Goal: Complete application form

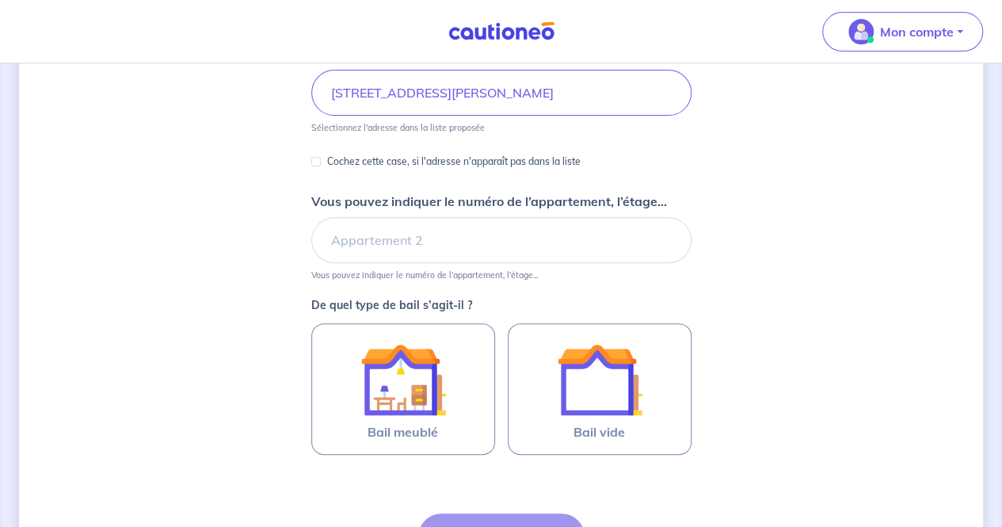
scroll to position [396, 0]
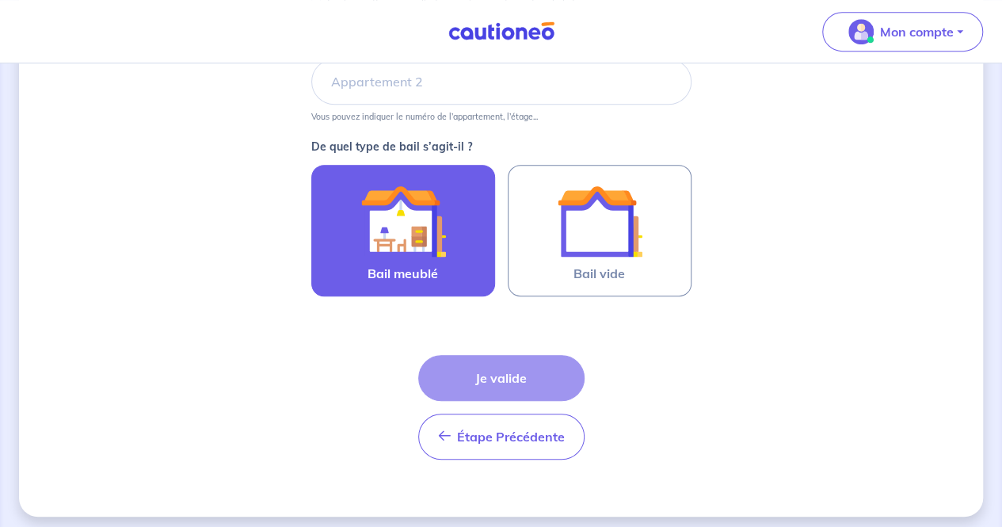
click at [385, 215] on img at bounding box center [403, 221] width 86 height 86
click at [0, 0] on input "Bail meublé" at bounding box center [0, 0] width 0 height 0
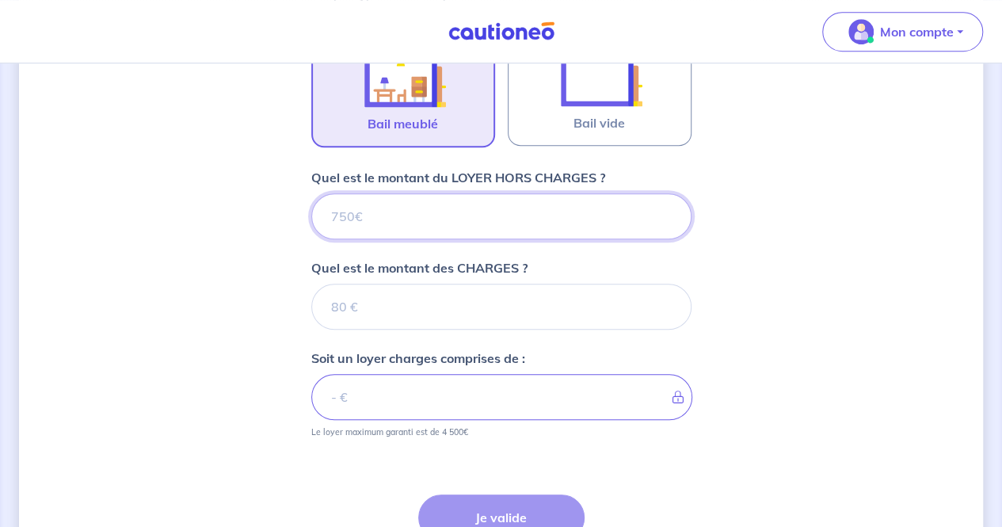
scroll to position [532, 0]
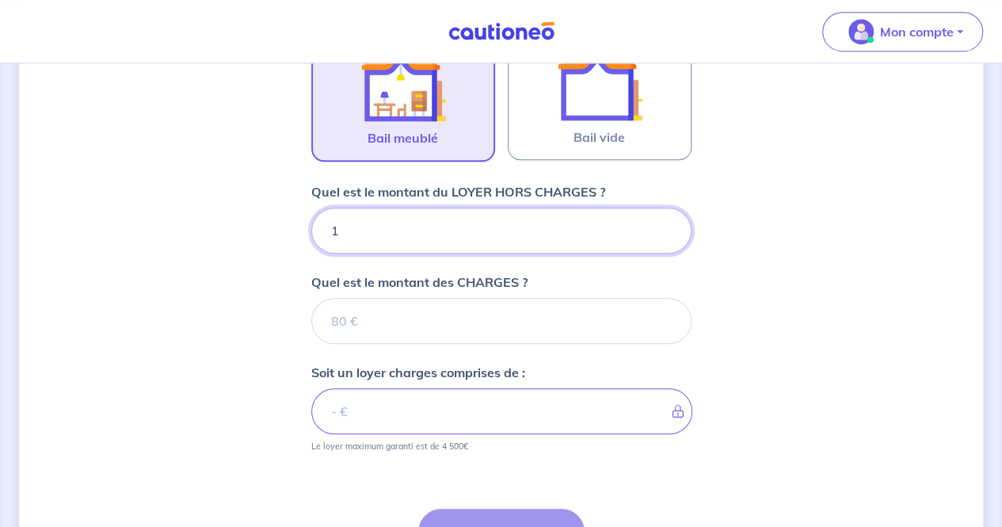
type input "13"
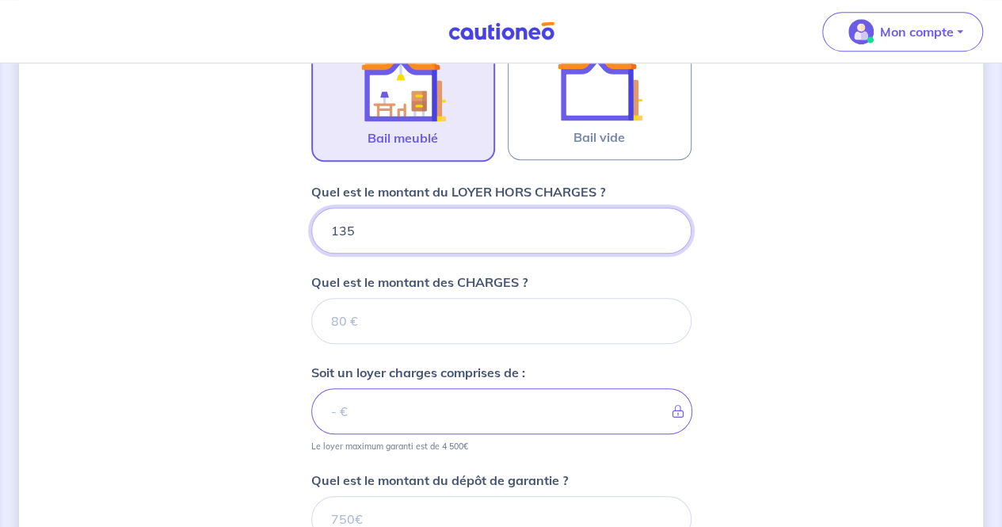
type input "1350"
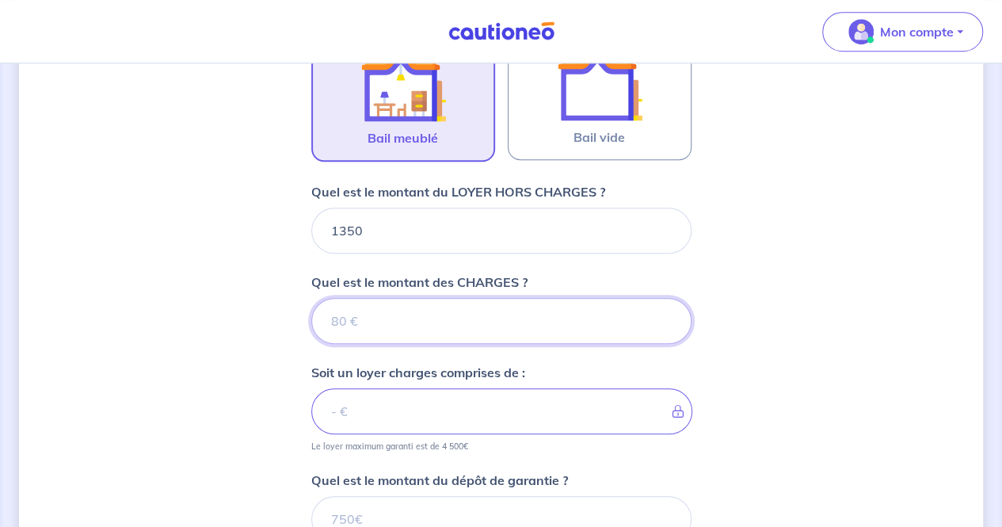
click at [366, 327] on input "Quel est le montant des CHARGES ?" at bounding box center [501, 321] width 380 height 46
type input "240"
type input "1590"
type input "240"
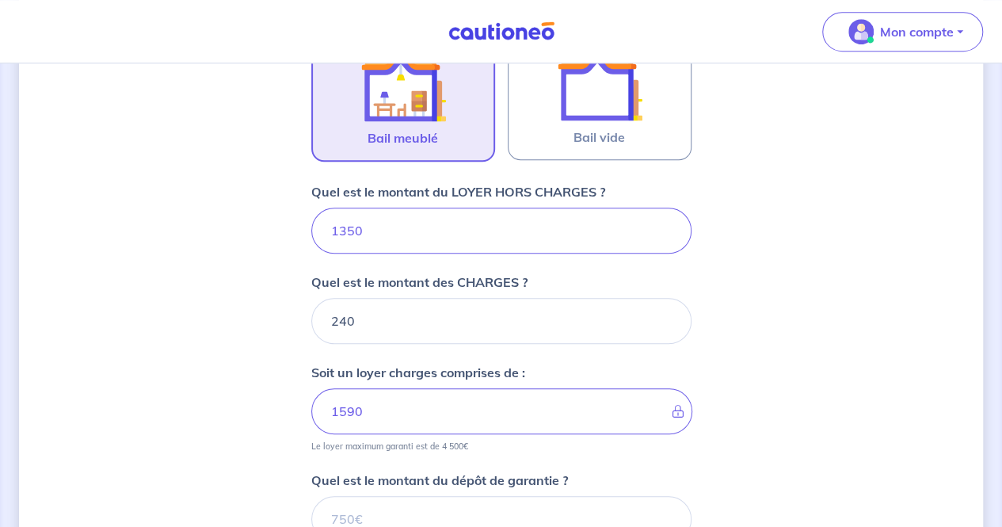
click at [177, 362] on div "Dites-nous en plus sur votre bien Où se situe votre bien en location ? [STREET_…" at bounding box center [501, 164] width 964 height 1228
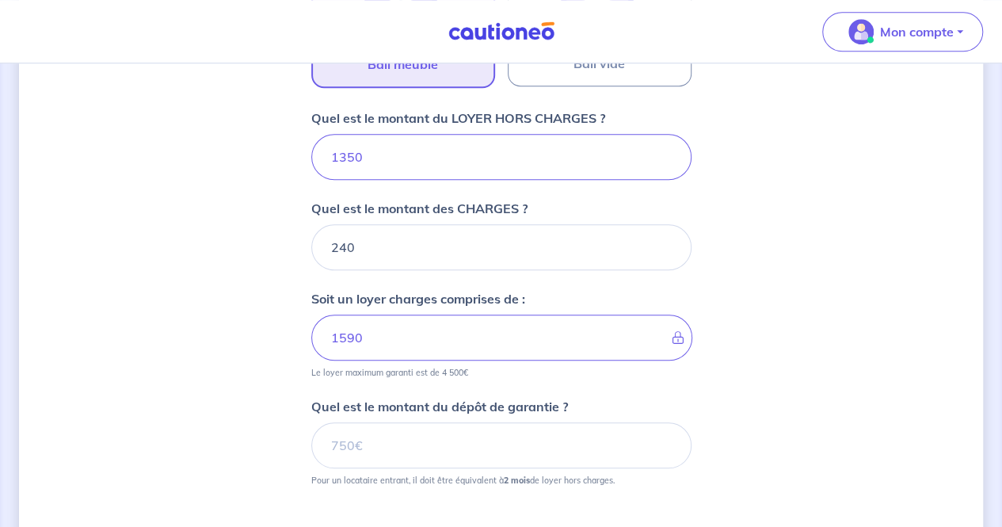
scroll to position [770, 0]
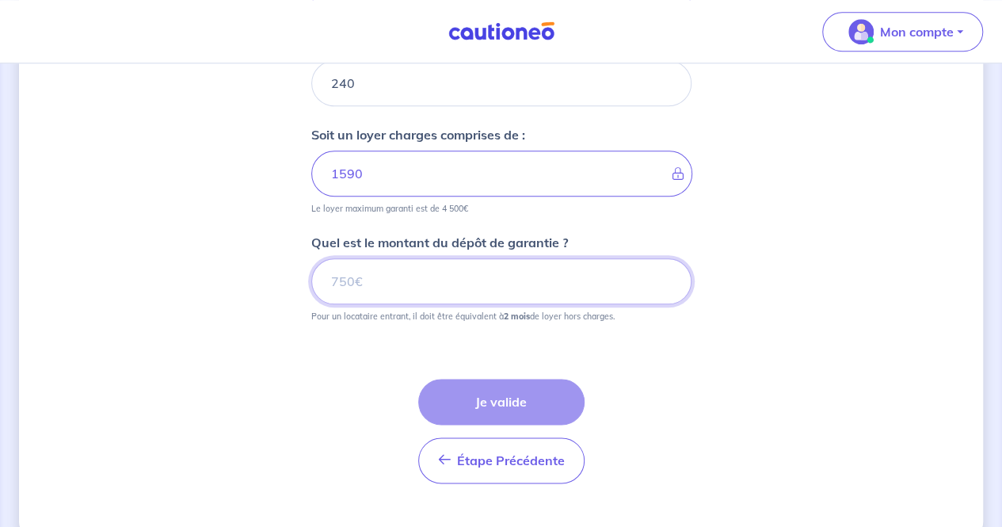
click at [357, 285] on input "Quel est le montant du dépôt de garantie ?" at bounding box center [501, 281] width 380 height 46
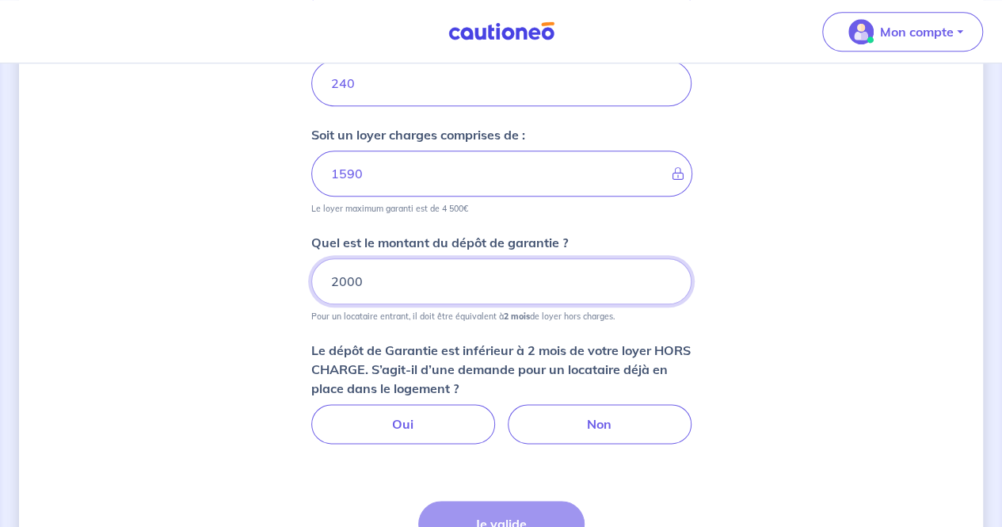
type input "2000"
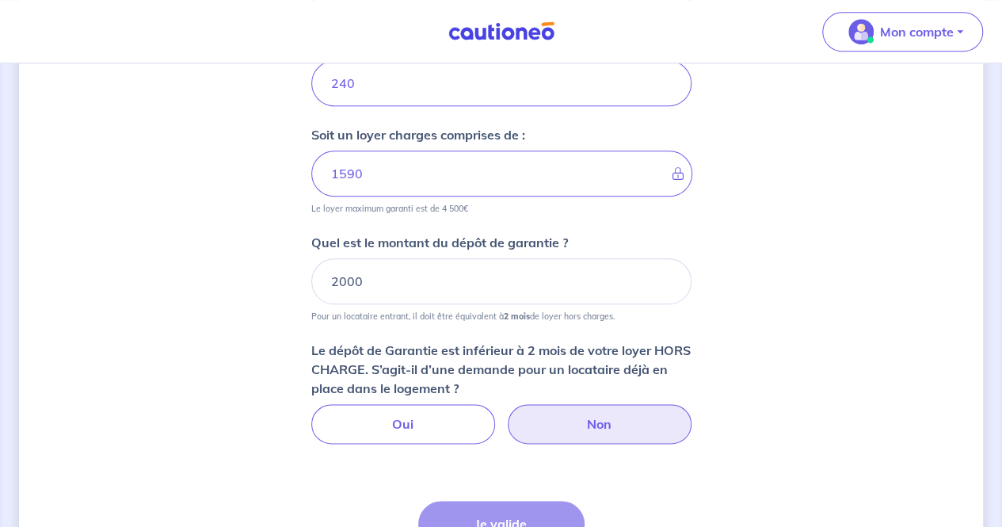
click at [592, 428] on label "Non" at bounding box center [600, 424] width 184 height 40
click at [506, 414] on input "Non" at bounding box center [501, 409] width 10 height 10
radio input "true"
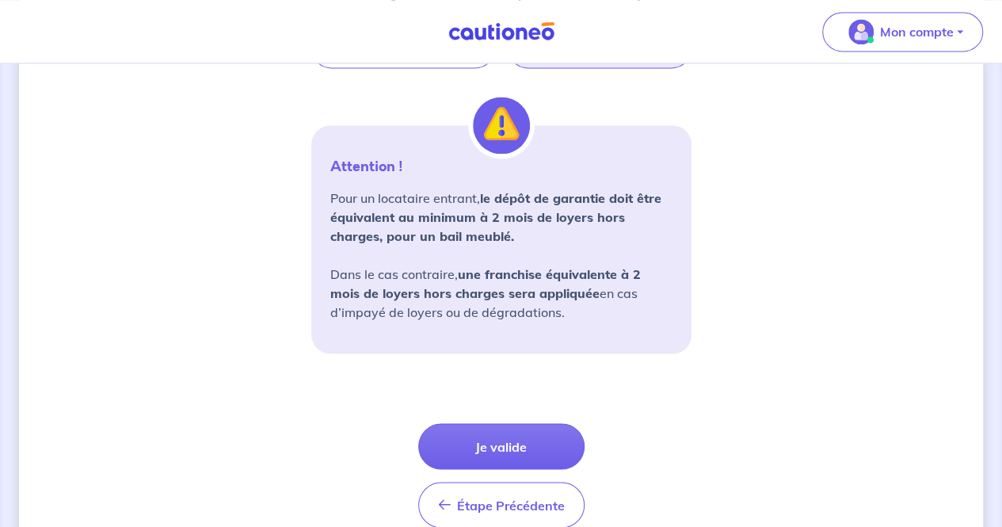
scroll to position [1217, 0]
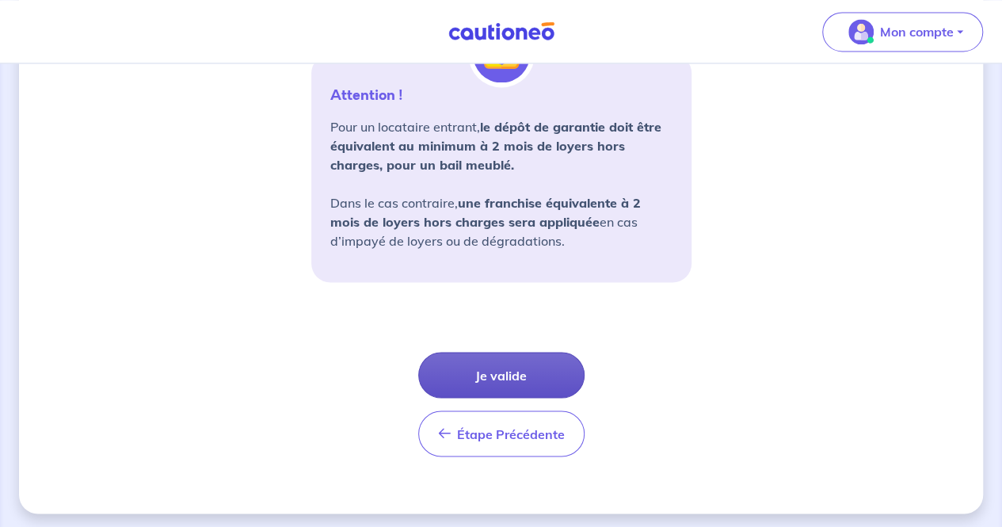
click at [497, 365] on button "Je valide" at bounding box center [501, 375] width 166 height 46
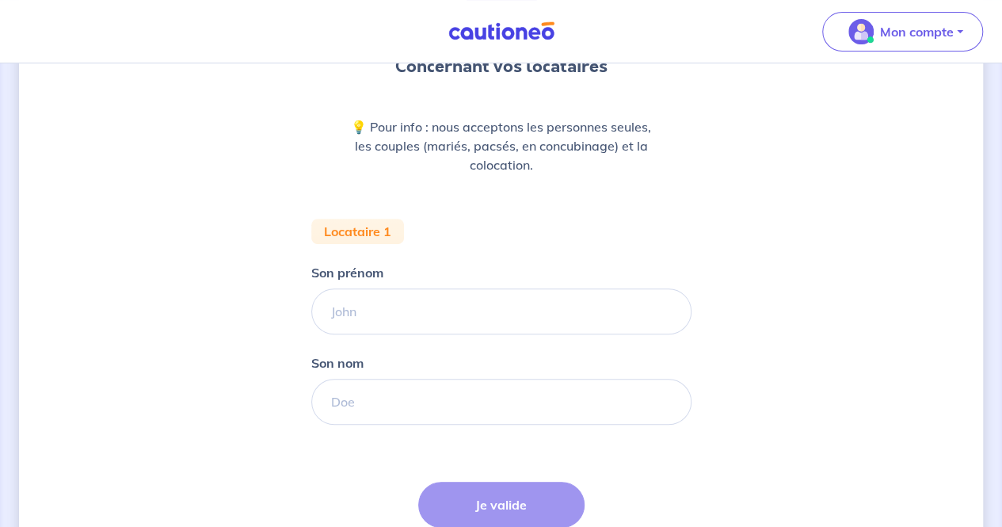
scroll to position [298, 0]
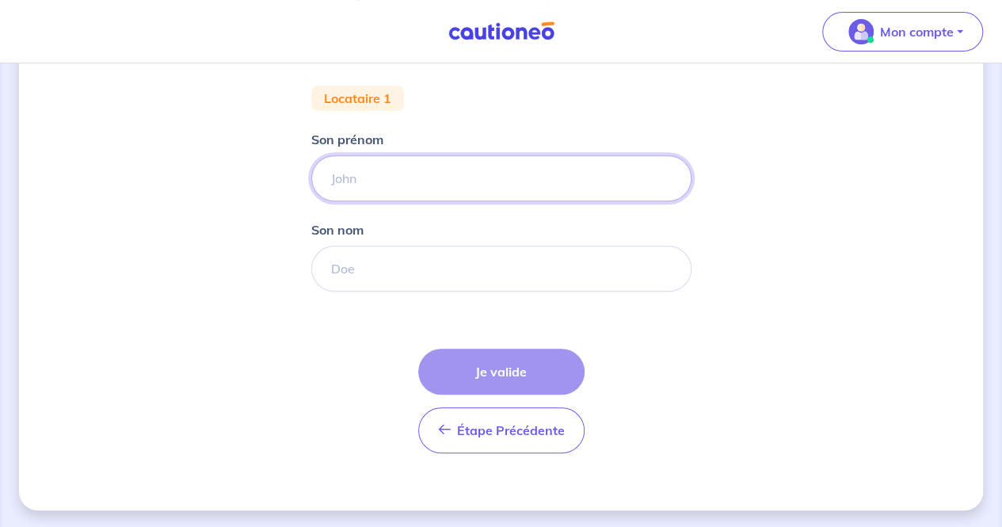
click at [374, 177] on input "Son prénom" at bounding box center [501, 178] width 380 height 46
paste input "[PERSON_NAME]"
type input "Carinelle"
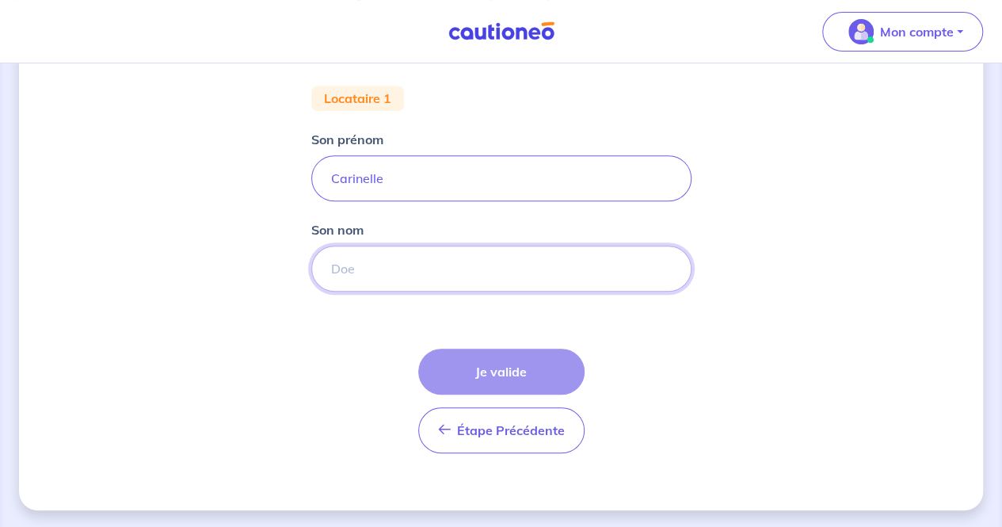
paste input "ATAMECH"
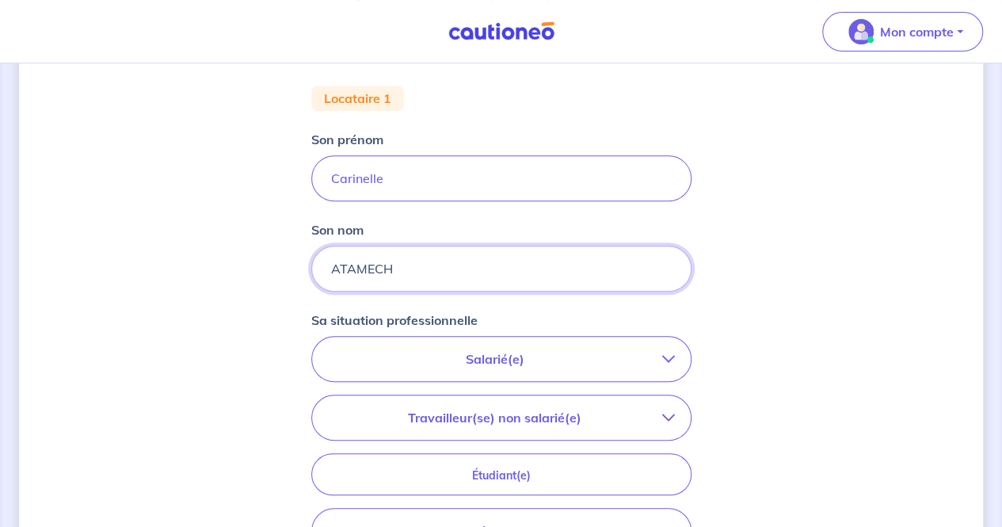
scroll to position [456, 0]
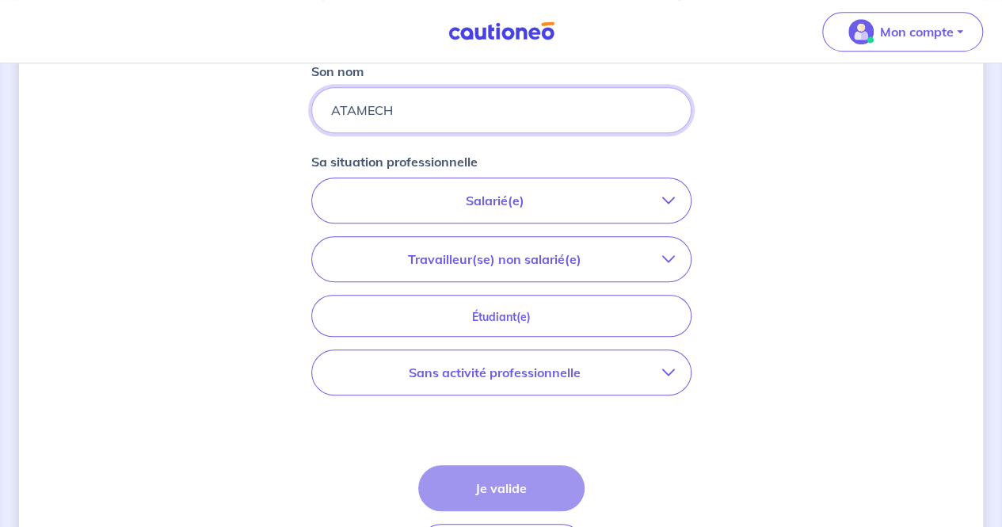
type input "ATAMECH"
click at [423, 211] on button "Salarié(e)" at bounding box center [501, 200] width 379 height 44
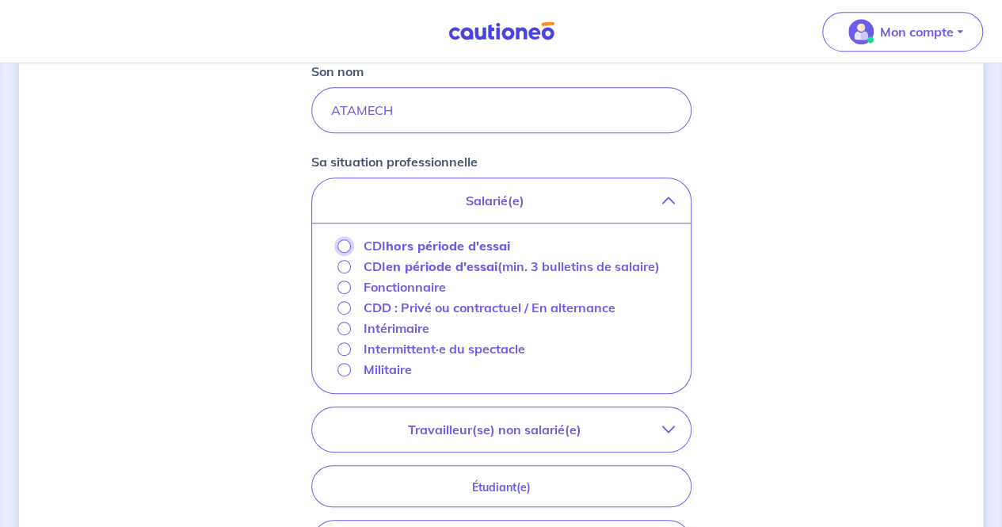
click at [342, 241] on input "CDI hors période d'essai" at bounding box center [343, 245] width 13 height 13
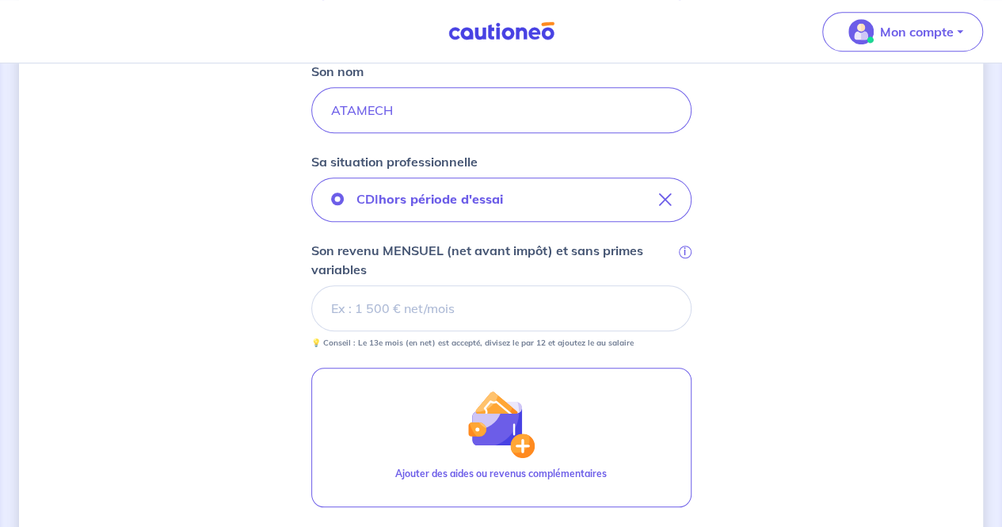
click at [259, 230] on div "Concernant vos locataires 💡 Pour info : nous acceptons les personnes seules, le…" at bounding box center [501, 185] width 964 height 1118
click at [371, 305] on input "Son revenu MENSUEL (net avant impôt) et sans primes variables i" at bounding box center [501, 308] width 380 height 46
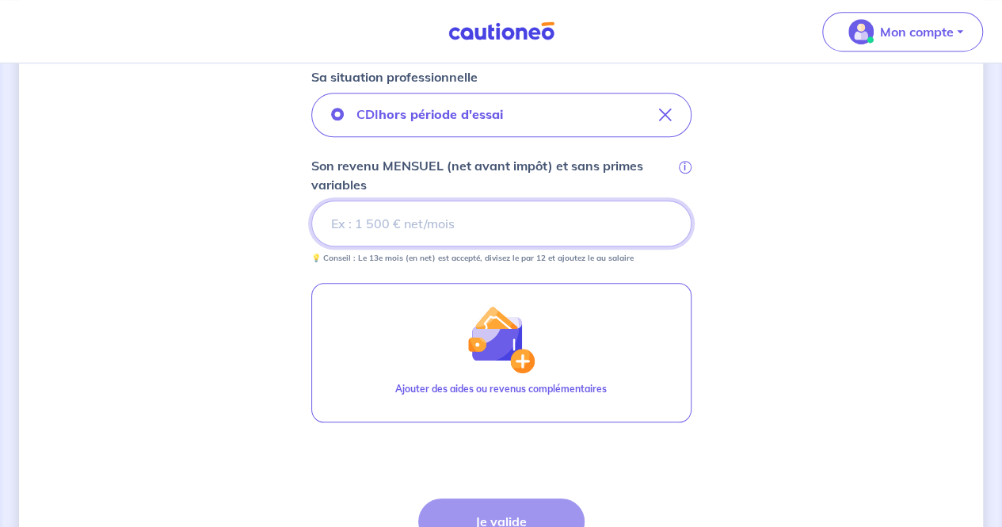
scroll to position [554, 0]
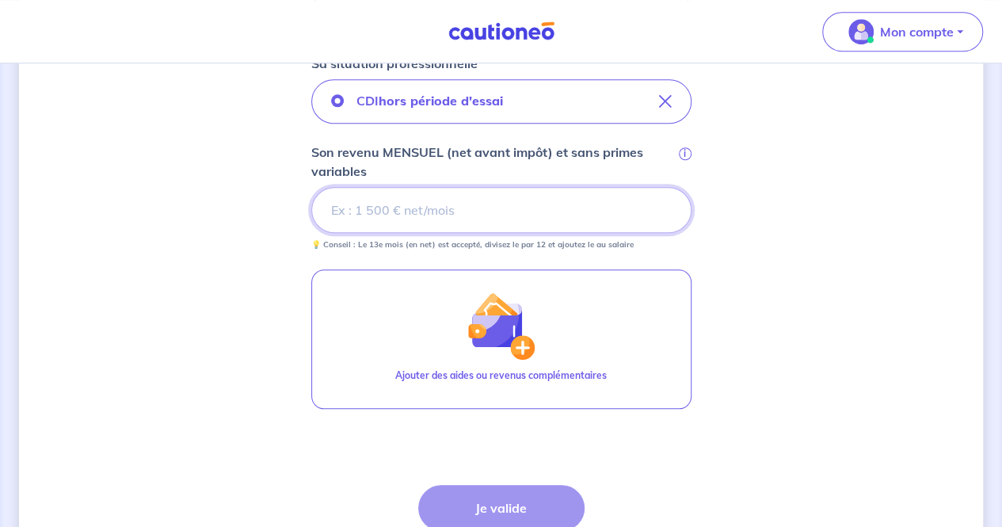
click at [413, 215] on input "Son revenu MENSUEL (net avant impôt) et sans primes variables i" at bounding box center [501, 210] width 380 height 46
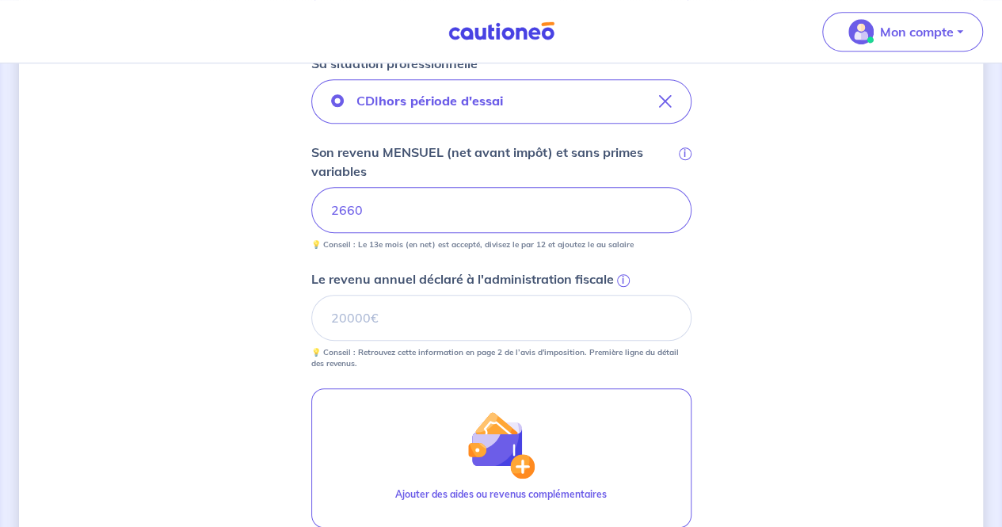
click at [252, 262] on div "Concernant vos locataires 💡 Pour info : nous acceptons les personnes seules, le…" at bounding box center [501, 146] width 964 height 1237
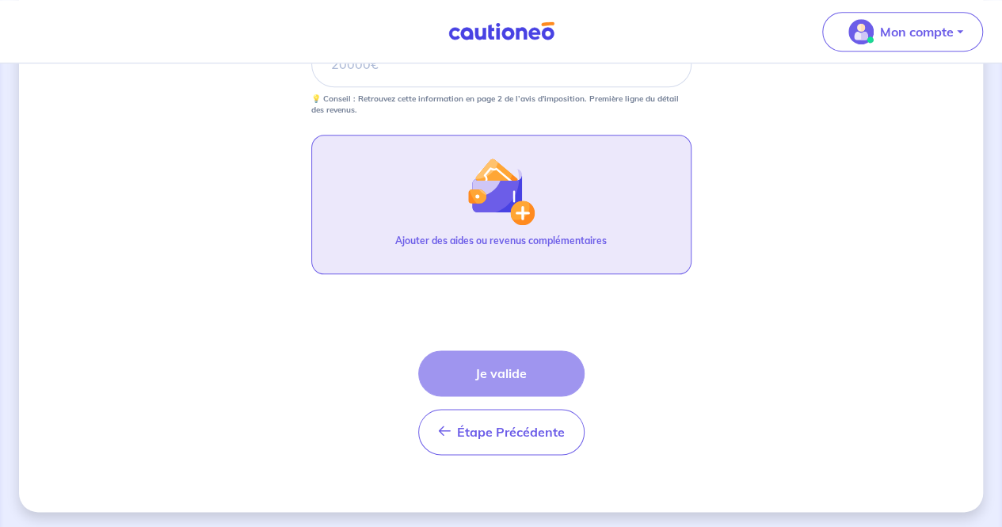
scroll to position [650, 0]
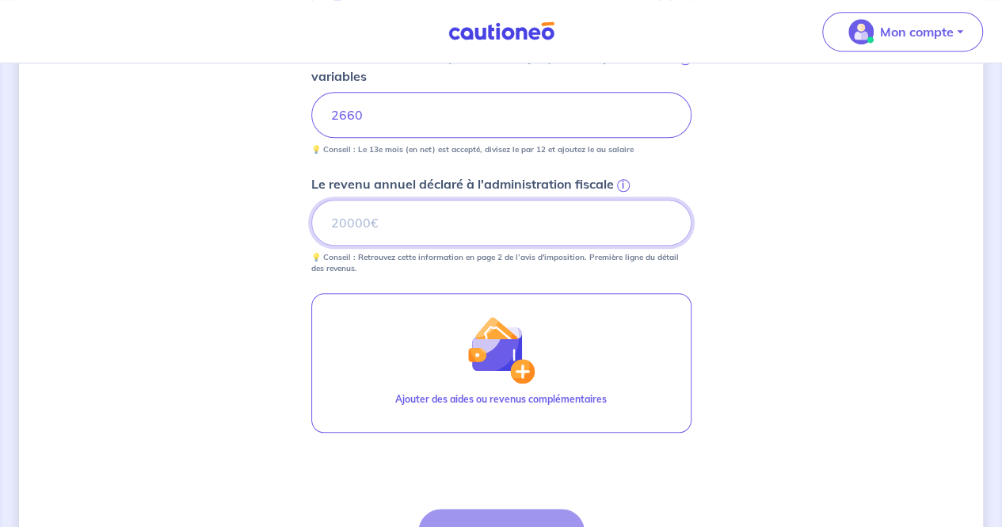
click at [432, 225] on input "Le revenu annuel déclaré à l'administration fiscale i" at bounding box center [501, 223] width 380 height 46
type input "33501"
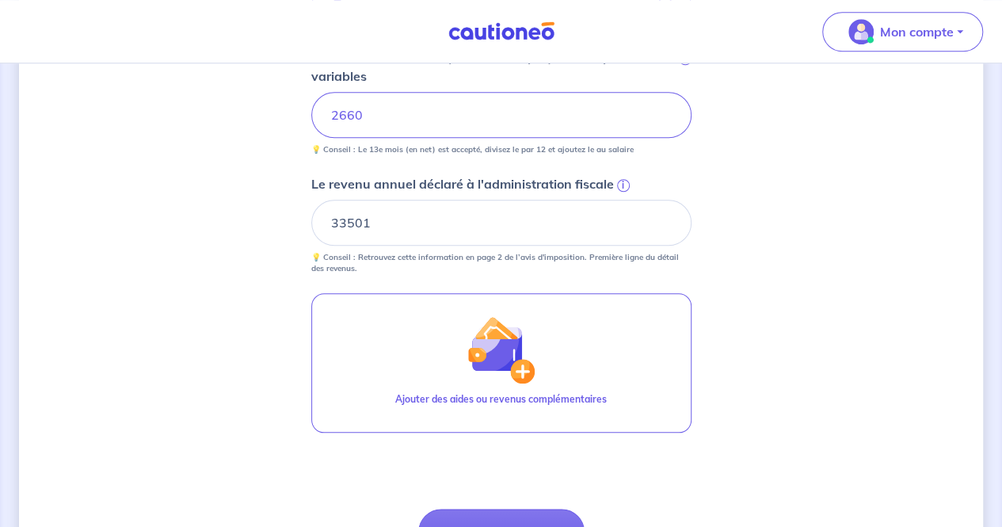
click at [843, 238] on div "Concernant vos locataires 💡 Pour info : nous acceptons les personnes seules, le…" at bounding box center [501, 51] width 964 height 1237
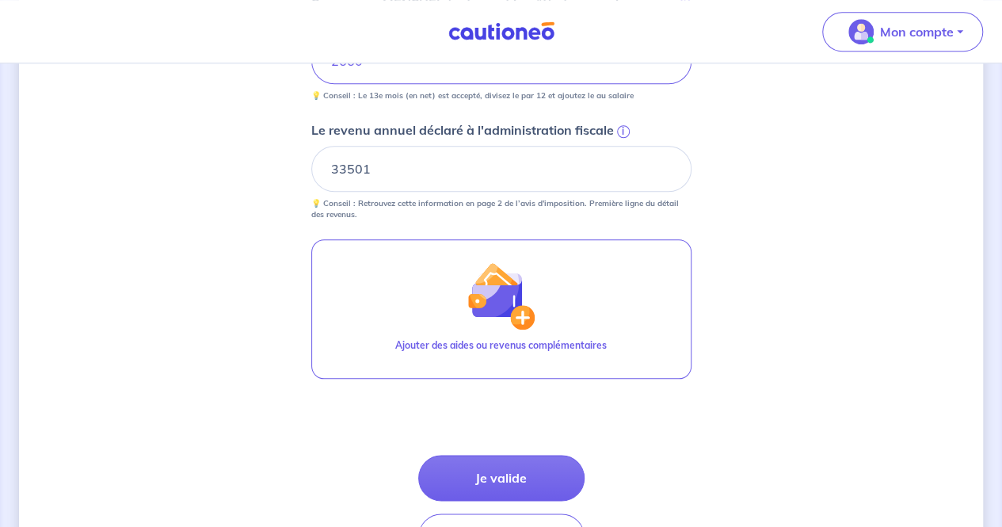
scroll to position [729, 0]
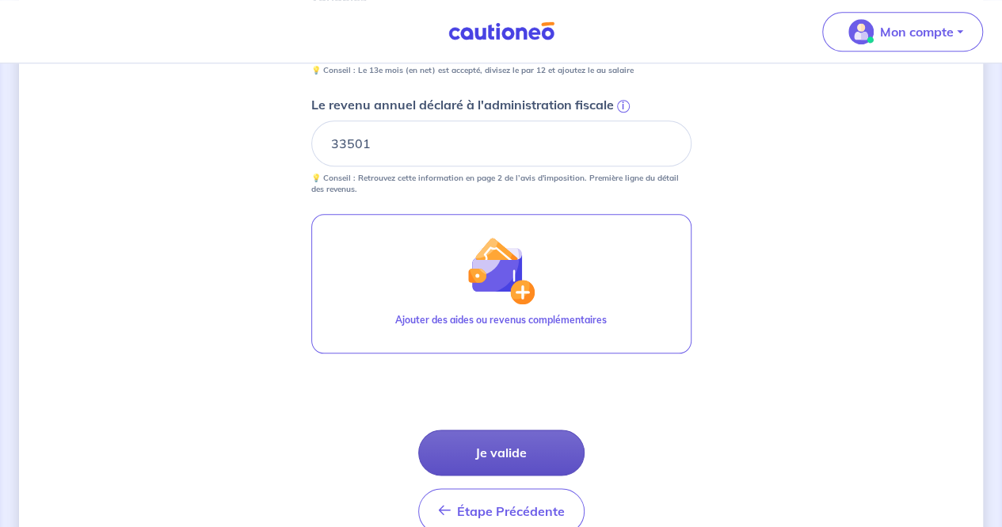
click at [483, 448] on button "Je valide" at bounding box center [501, 452] width 166 height 46
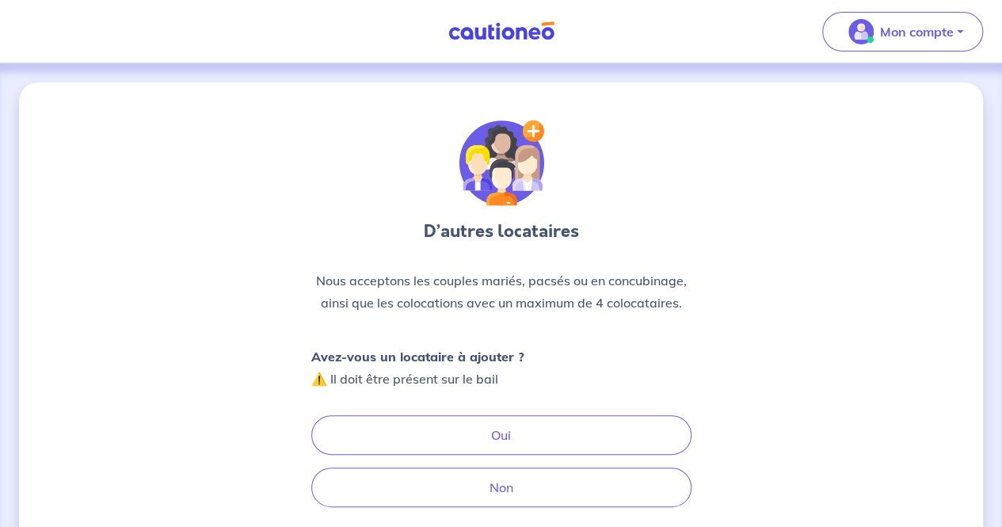
scroll to position [144, 0]
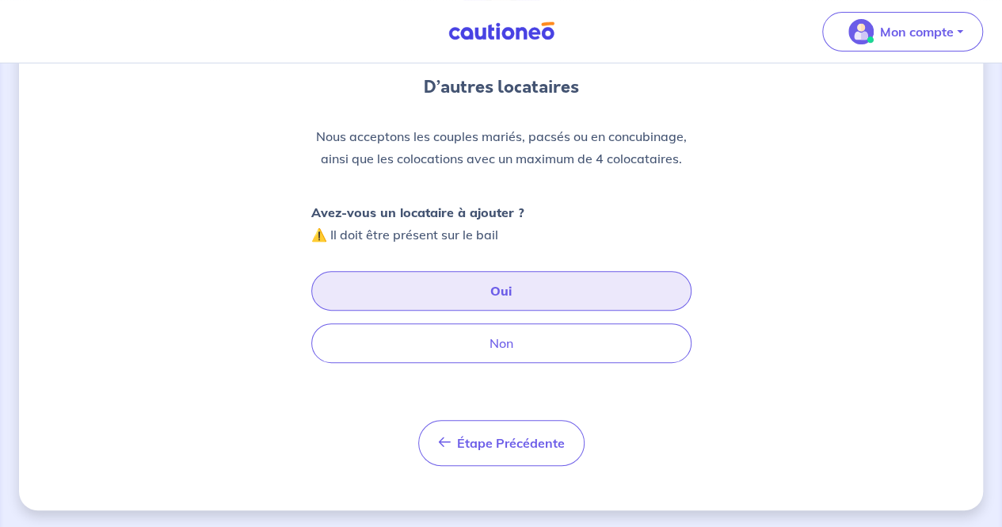
click at [484, 282] on button "Oui" at bounding box center [501, 291] width 380 height 40
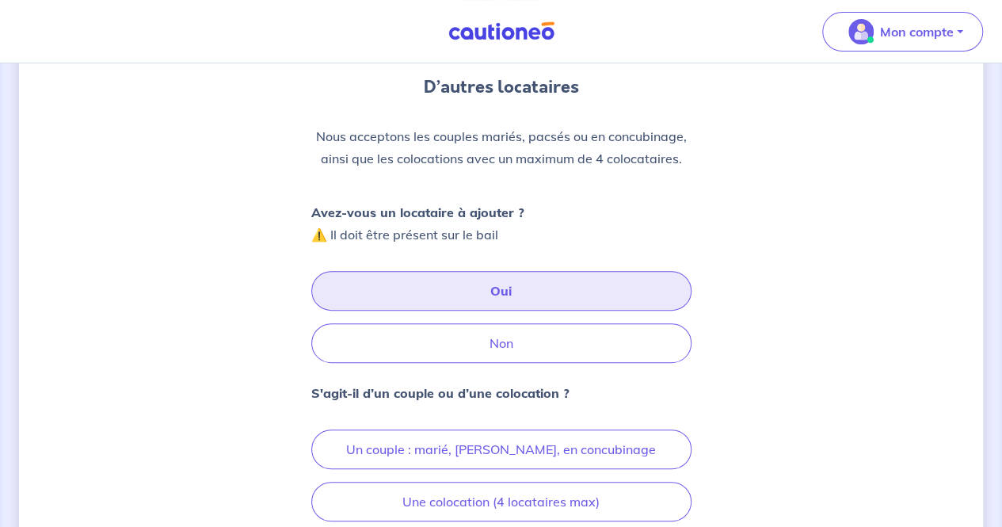
scroll to position [302, 0]
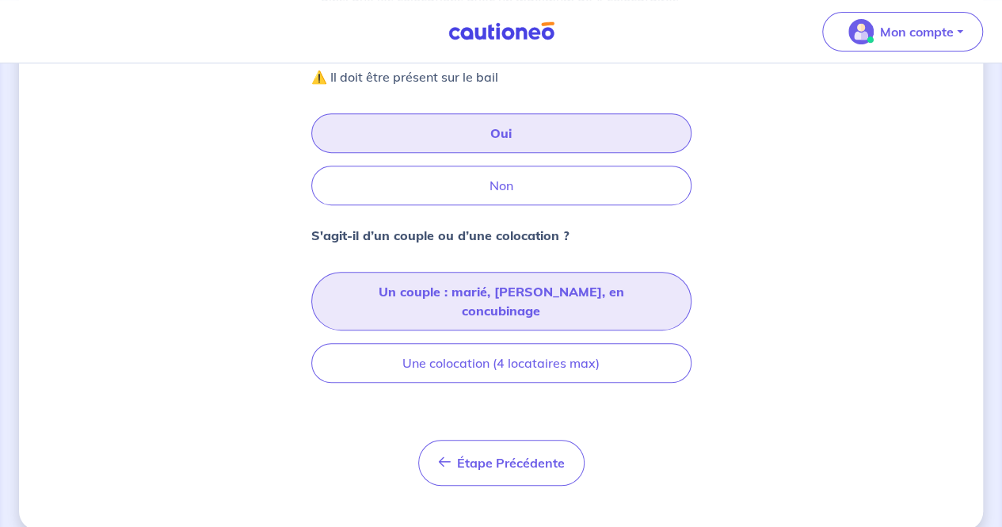
click at [532, 284] on button "Un couple : marié, [PERSON_NAME], en concubinage" at bounding box center [501, 301] width 380 height 59
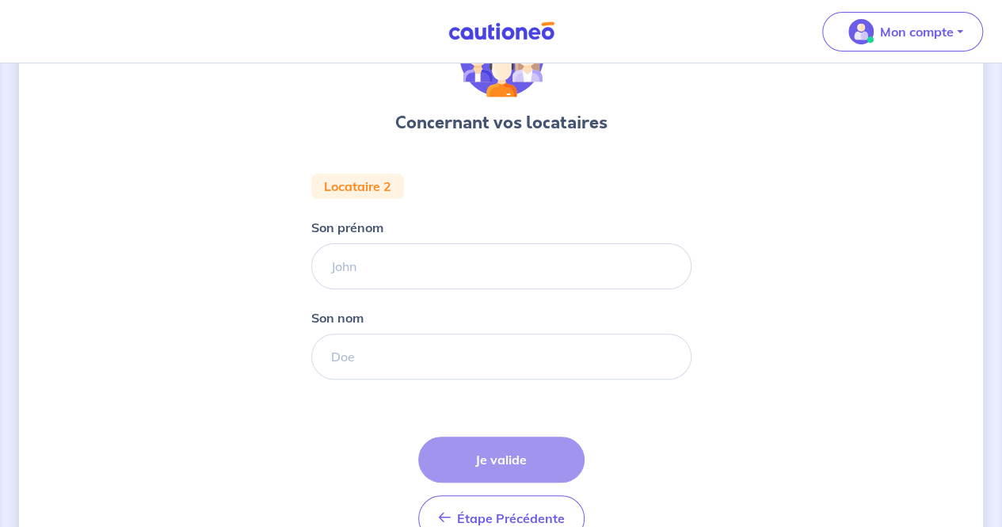
scroll to position [158, 0]
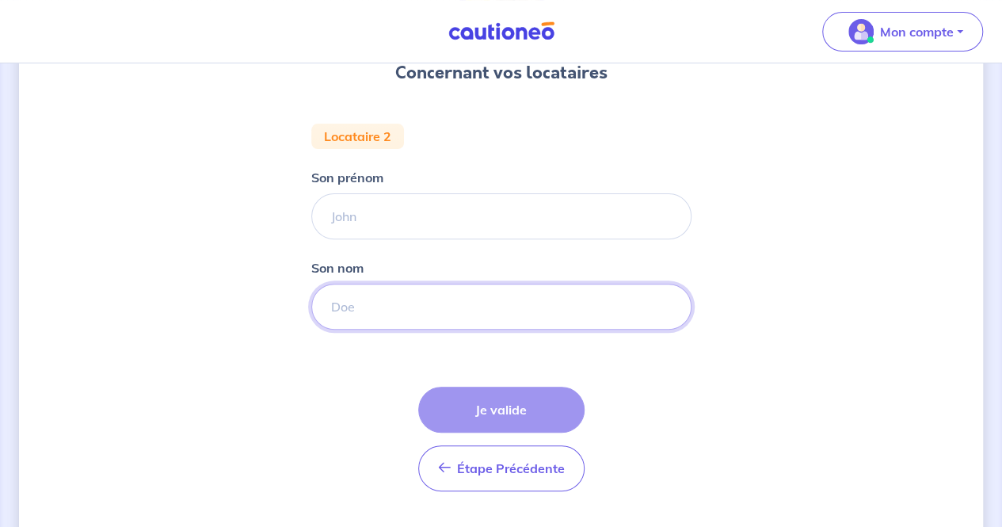
click at [439, 306] on input "Son nom" at bounding box center [501, 307] width 380 height 46
paste input "Rahabar"
type input "Rahabar"
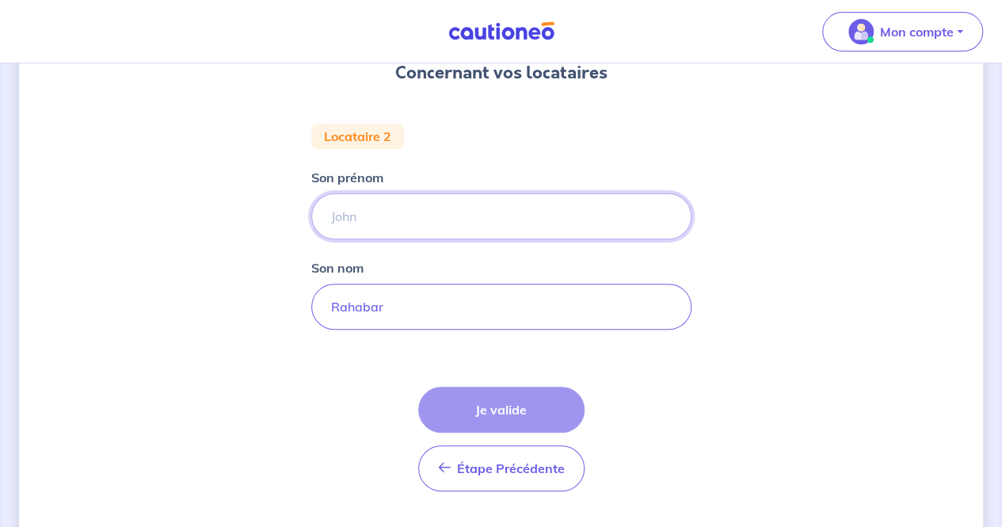
paste input "Paridhi"
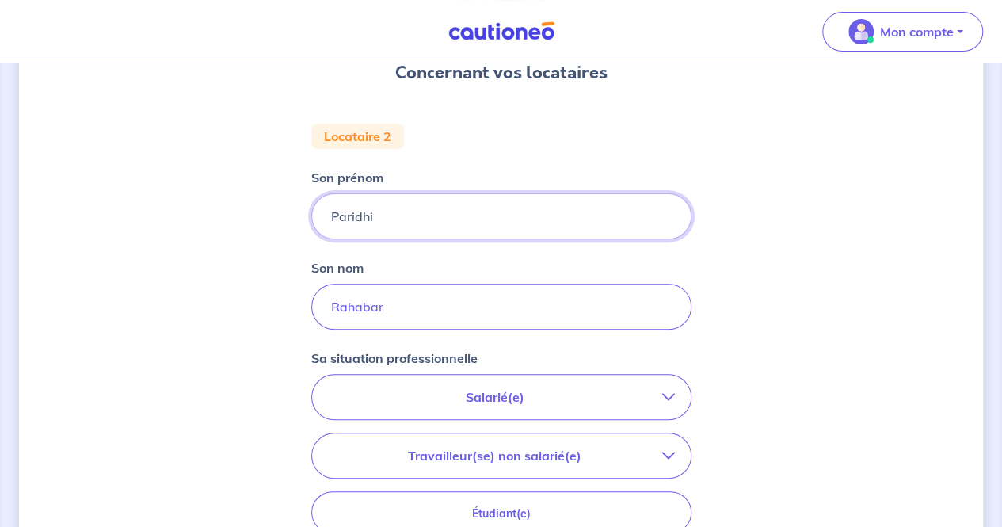
type input "Paridhi"
click at [141, 352] on div "Concernant vos locataires Locataire 2 Son prénom [PERSON_NAME] Son nom Rahabar …" at bounding box center [501, 373] width 964 height 899
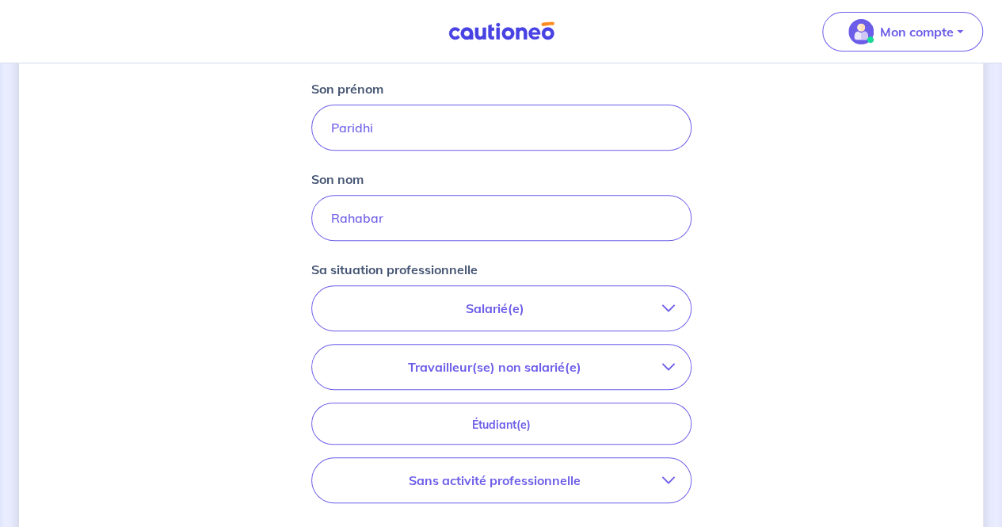
scroll to position [317, 0]
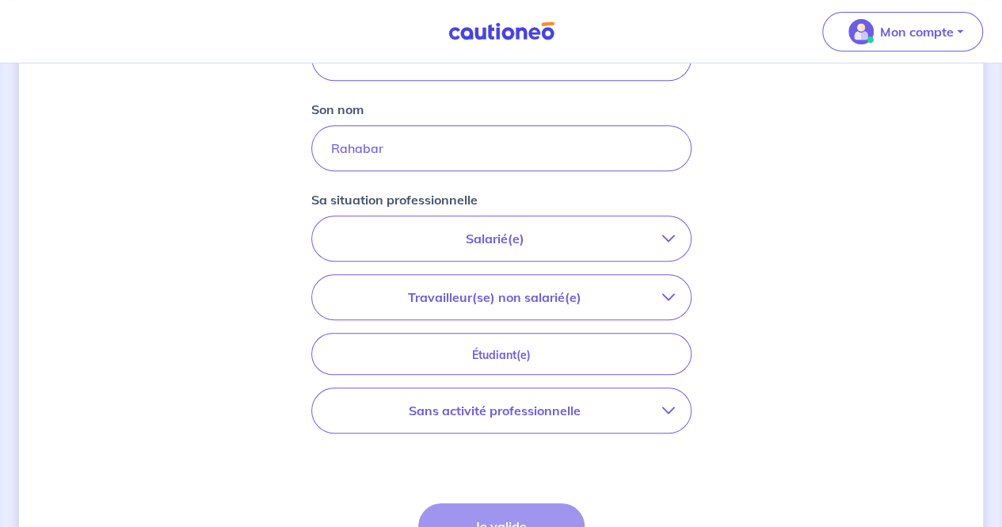
click at [510, 242] on p "Salarié(e)" at bounding box center [495, 238] width 334 height 19
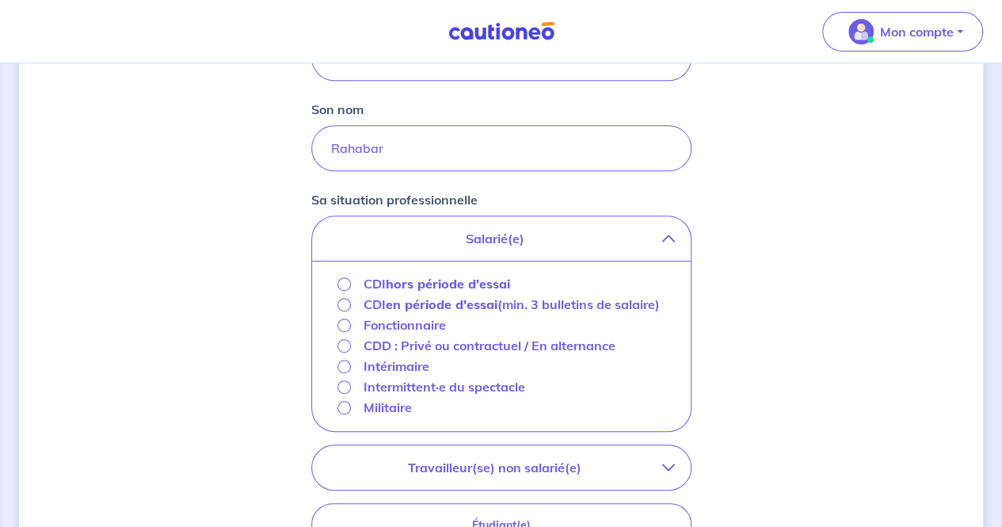
click at [430, 299] on strong "en période d'essai" at bounding box center [442, 304] width 112 height 16
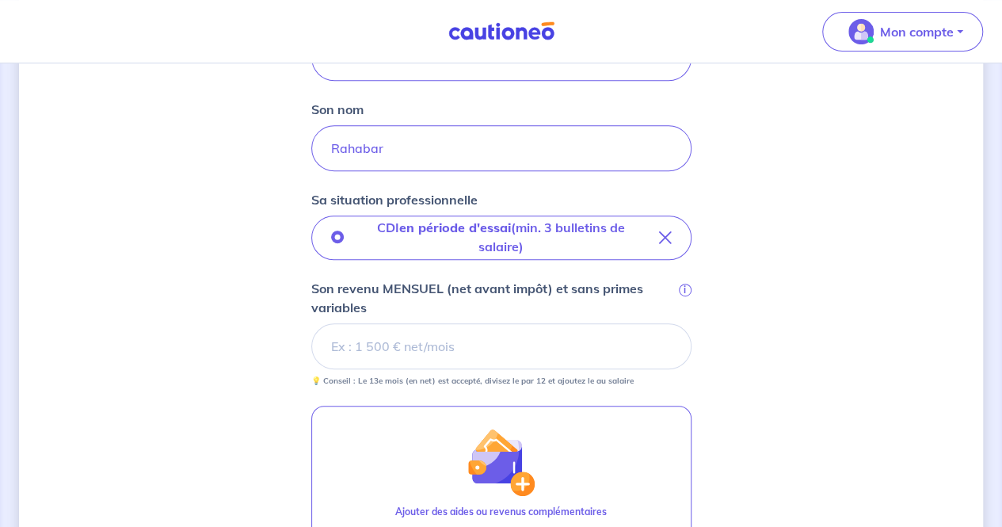
click at [219, 300] on div "Concernant vos locataires Locataire 2 Son prénom [PERSON_NAME] Son nom Rahabar …" at bounding box center [501, 274] width 964 height 1017
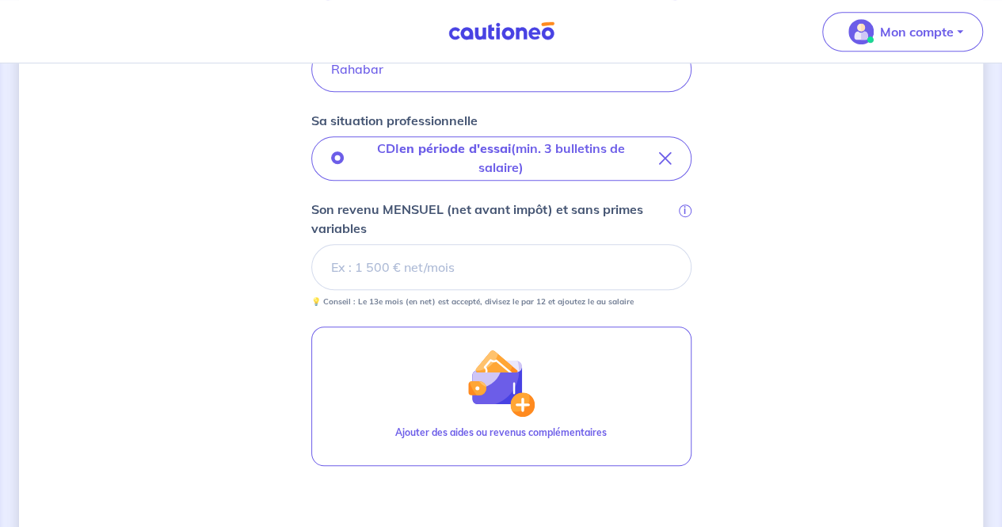
scroll to position [475, 0]
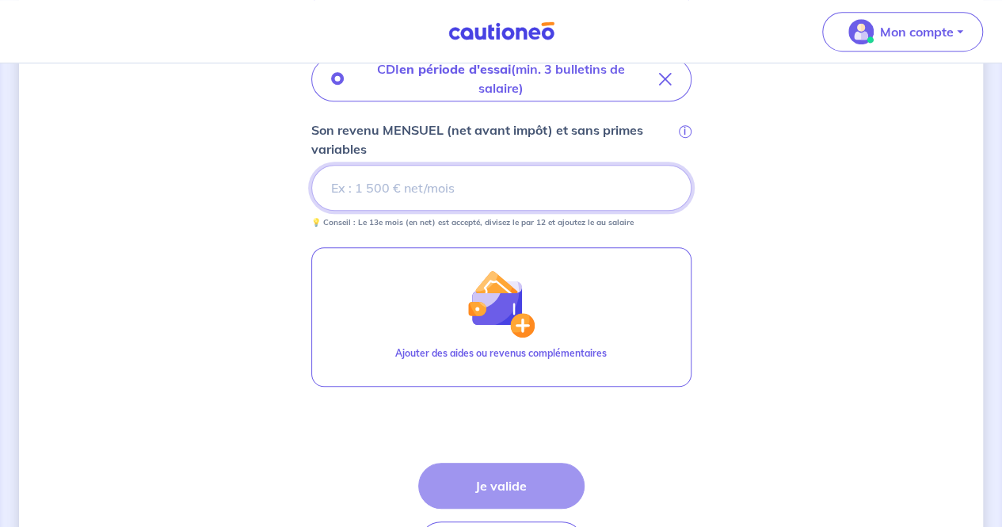
click at [417, 197] on input "Son revenu MENSUEL (net avant impôt) et sans primes variables i" at bounding box center [501, 188] width 380 height 46
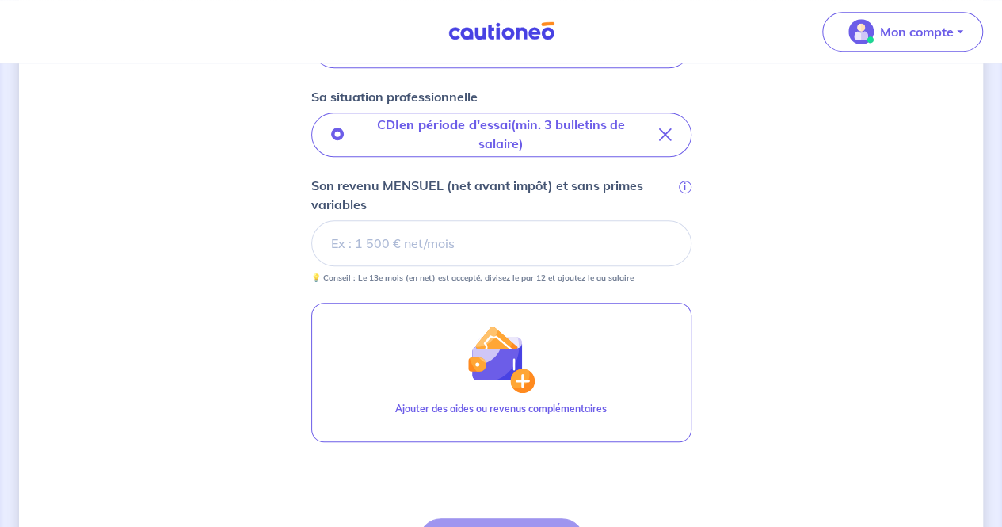
scroll to position [396, 0]
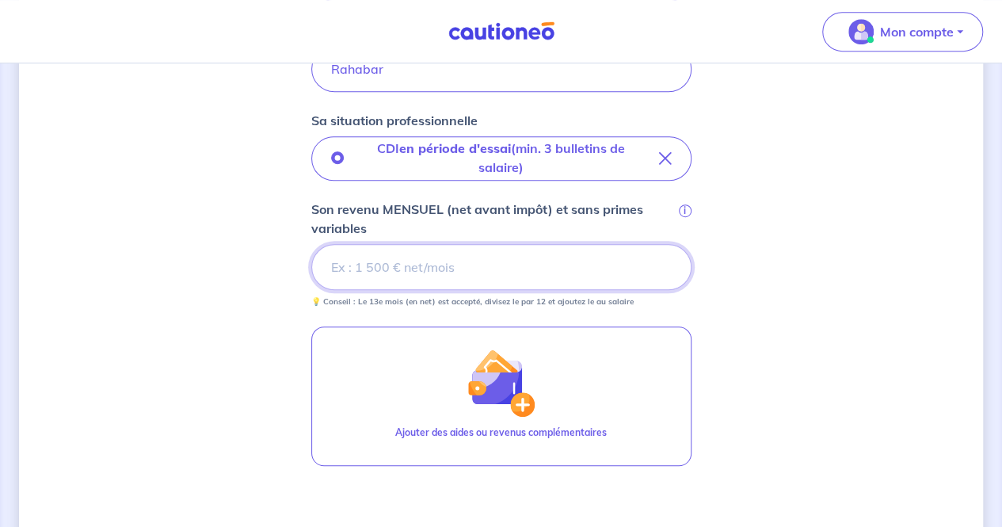
click at [428, 272] on input "Son revenu MENSUEL (net avant impôt) et sans primes variables i" at bounding box center [501, 267] width 380 height 46
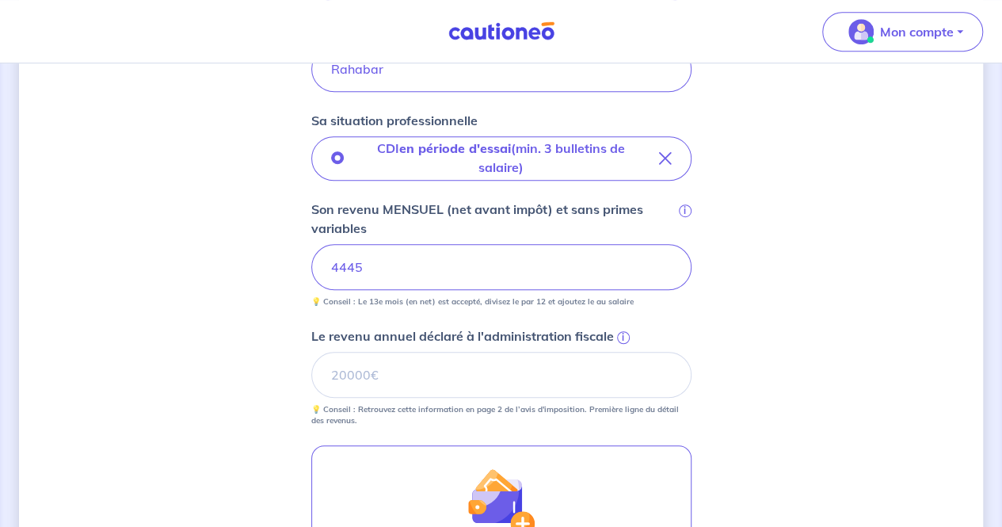
click at [219, 291] on div "Concernant vos locataires Locataire 2 Son prénom [PERSON_NAME] Son nom Rahabar …" at bounding box center [501, 254] width 964 height 1136
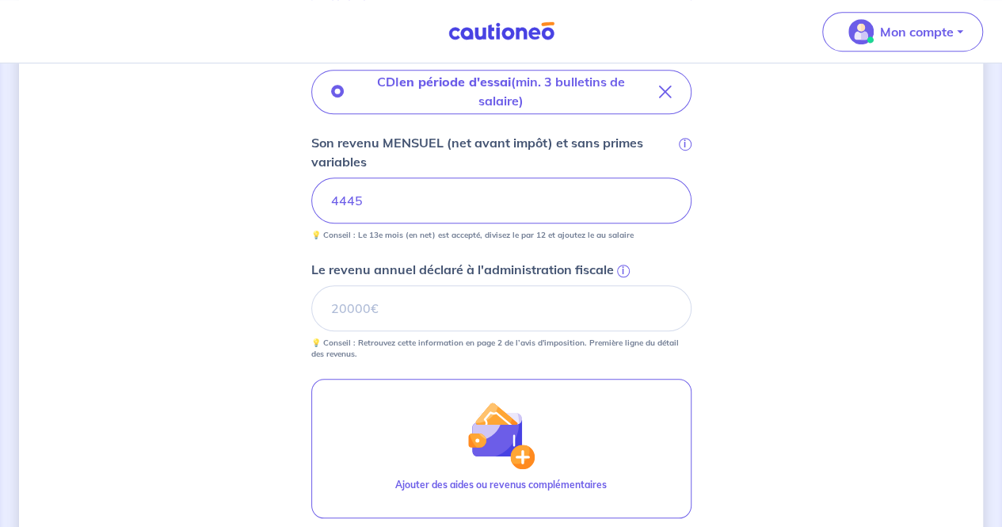
scroll to position [554, 0]
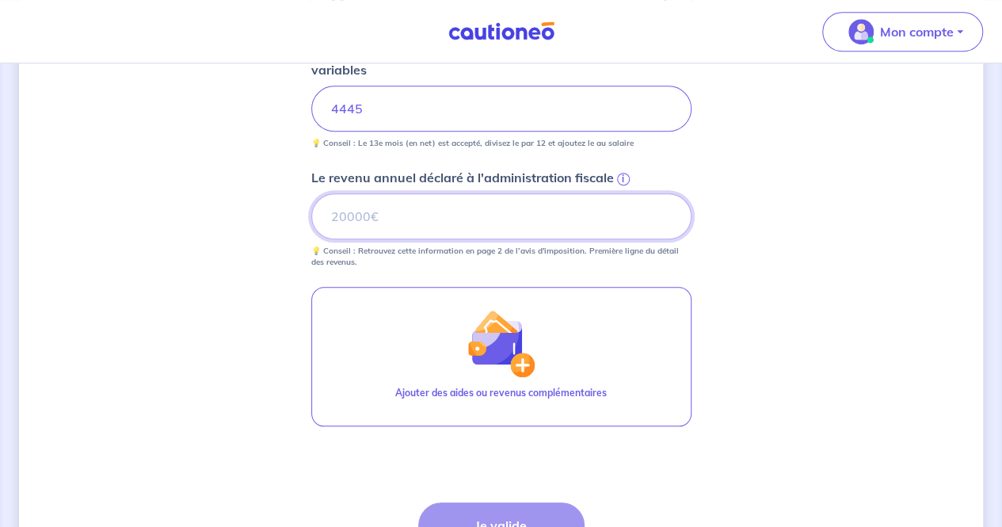
click at [450, 210] on input "Le revenu annuel déclaré à l'administration fiscale i" at bounding box center [501, 216] width 380 height 46
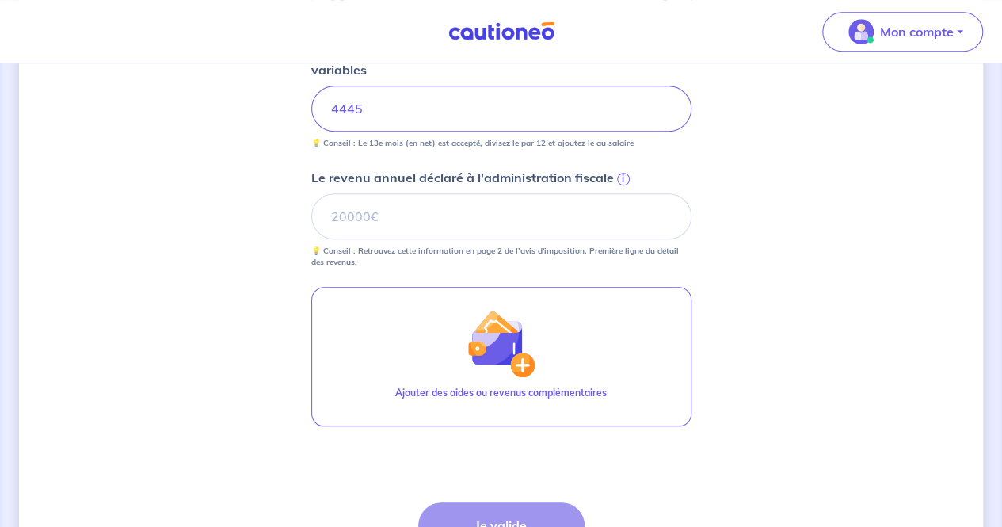
click at [228, 188] on div "Concernant vos locataires Locataire 2 Son prénom [PERSON_NAME] Son nom Rahabar …" at bounding box center [501, 96] width 964 height 1136
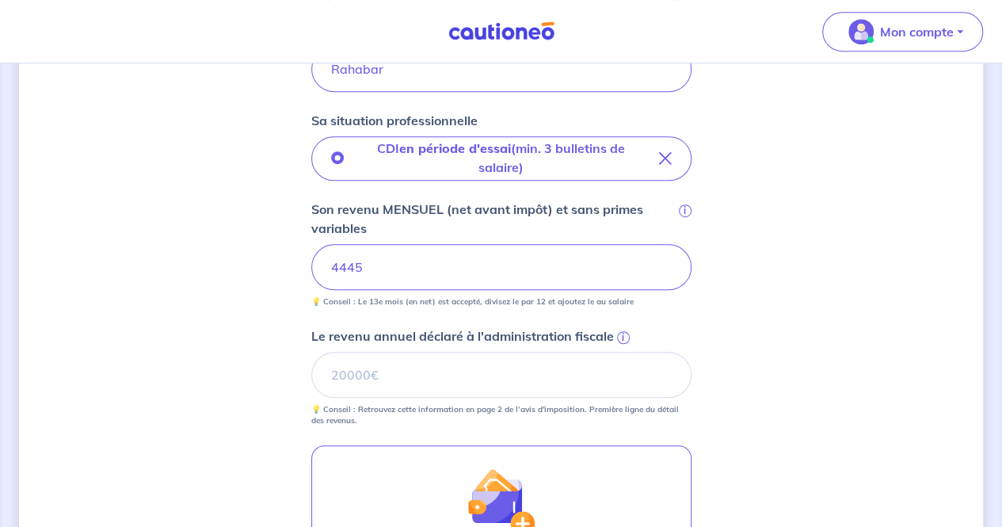
scroll to position [707, 0]
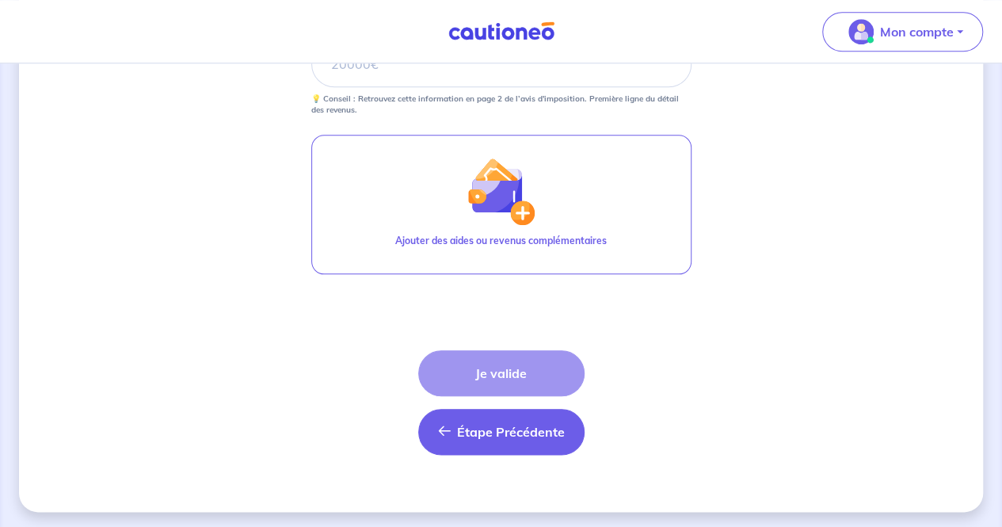
click at [499, 436] on span "Étape Précédente" at bounding box center [511, 432] width 108 height 16
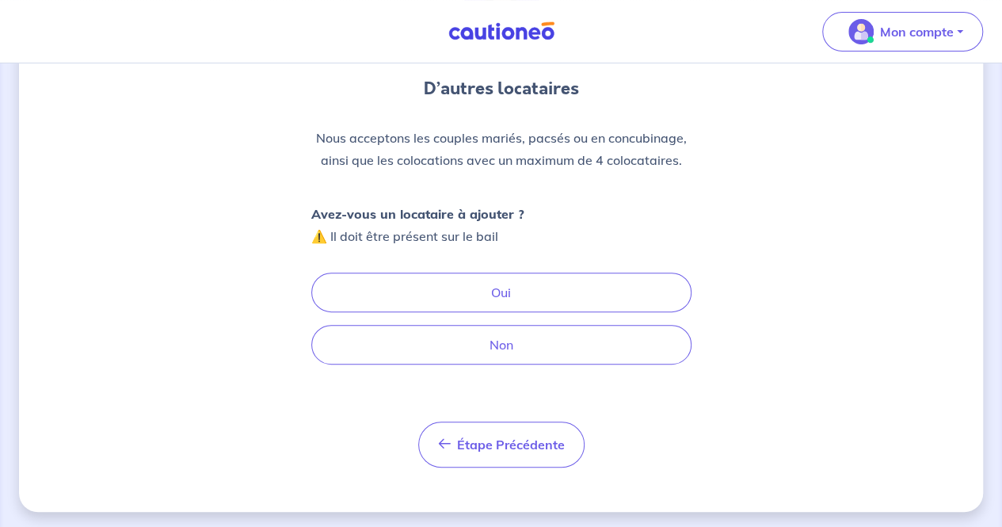
scroll to position [144, 0]
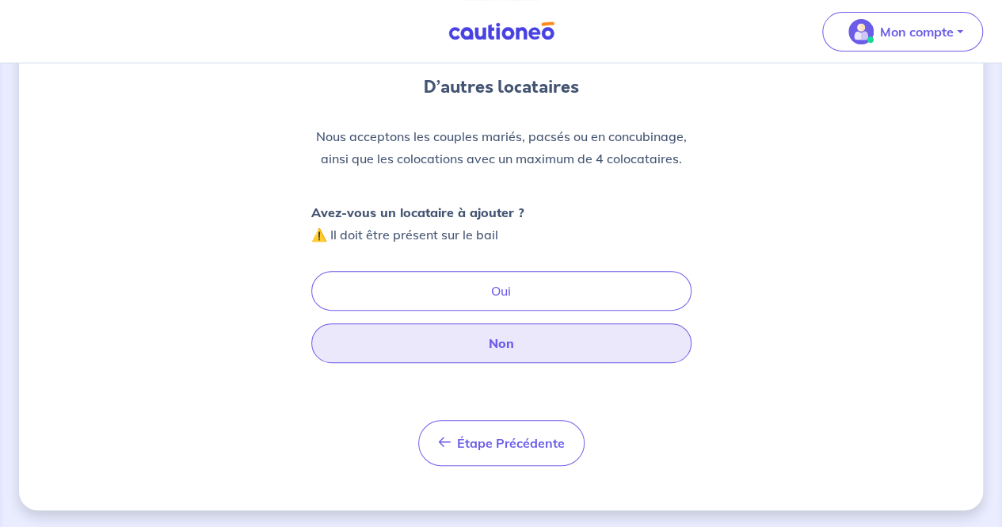
click at [475, 338] on button "Non" at bounding box center [501, 343] width 380 height 40
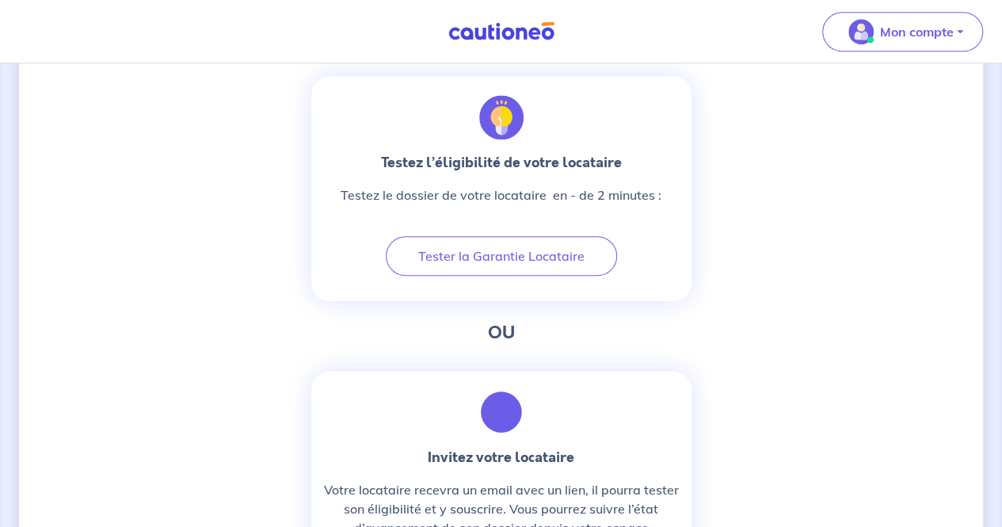
scroll to position [475, 0]
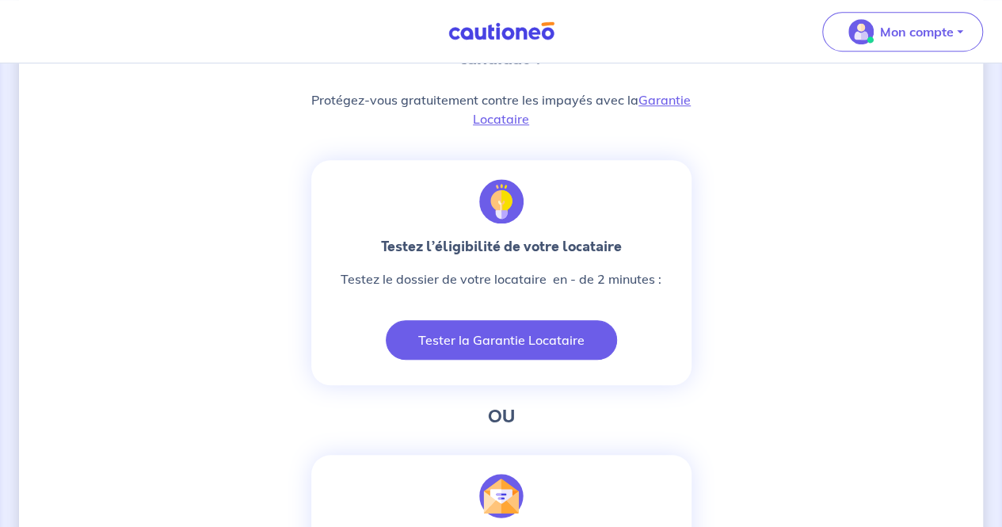
click at [466, 334] on button "Tester la Garantie Locataire" at bounding box center [501, 340] width 231 height 40
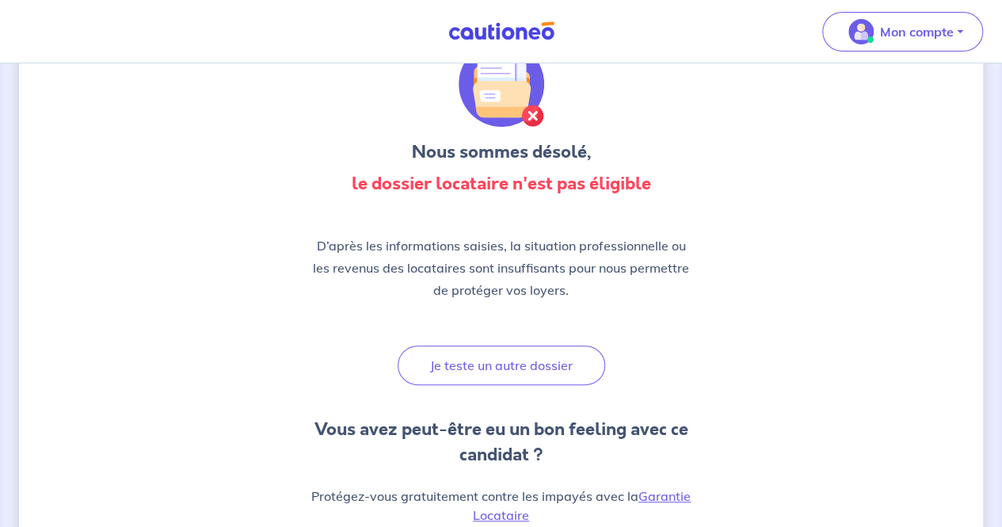
scroll to position [0, 0]
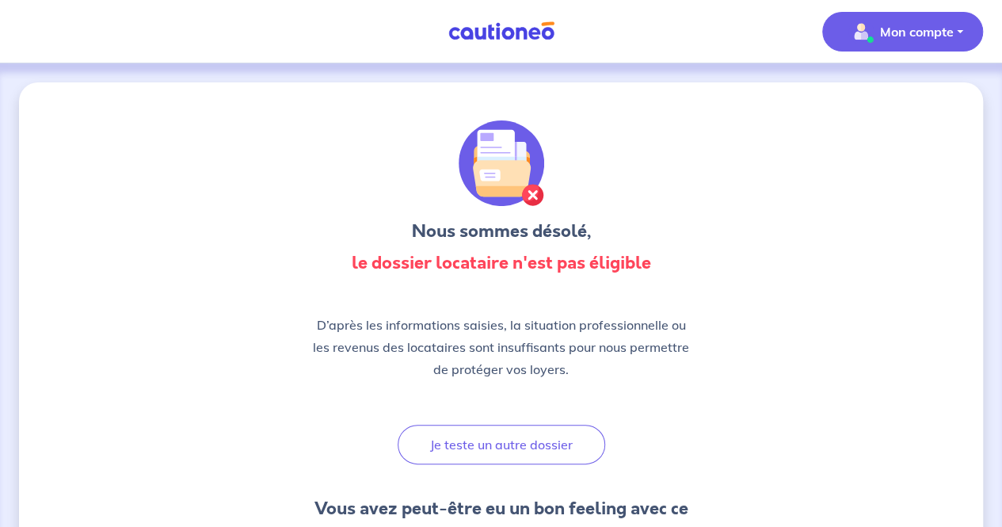
click at [892, 35] on p "Mon compte" at bounding box center [917, 31] width 74 height 19
click at [509, 43] on link at bounding box center [501, 31] width 119 height 28
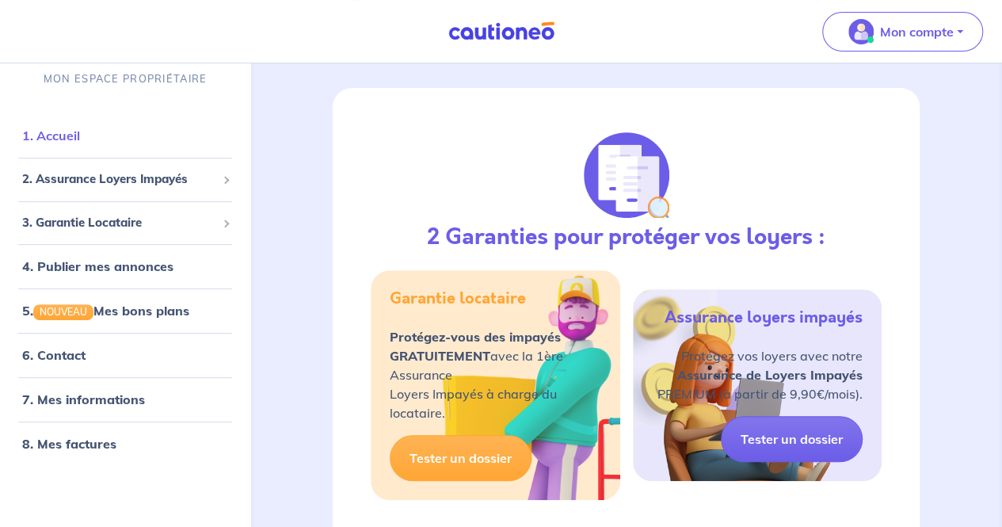
scroll to position [158, 0]
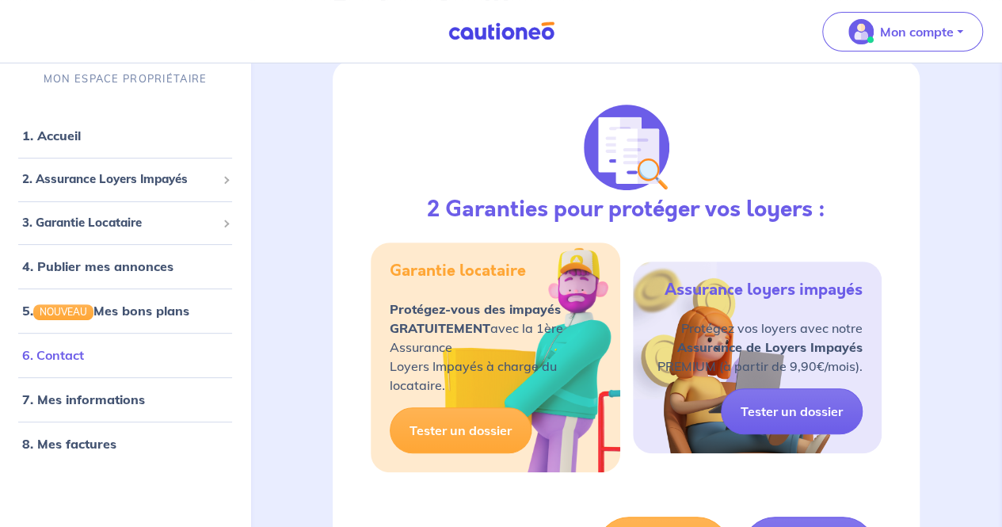
click at [67, 359] on link "6. Contact" at bounding box center [53, 356] width 62 height 16
